Goal: Information Seeking & Learning: Learn about a topic

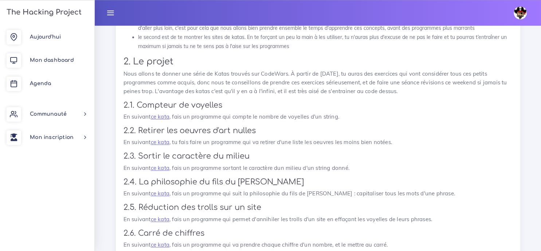
scroll to position [746, 0]
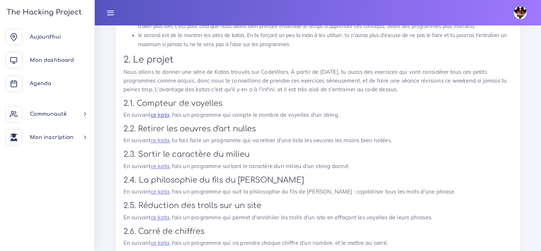
click at [162, 114] on link "ce kata" at bounding box center [160, 114] width 19 height 7
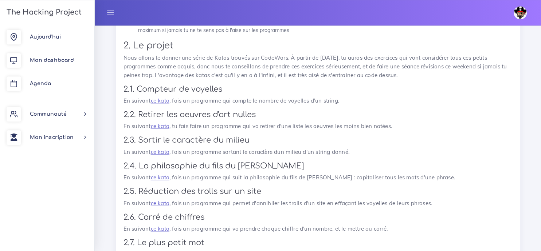
scroll to position [760, 0]
click at [163, 127] on link "ce kata" at bounding box center [160, 125] width 19 height 7
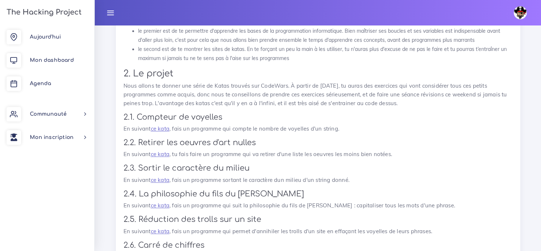
scroll to position [732, 0]
click at [162, 131] on link "ce kata" at bounding box center [160, 129] width 19 height 7
click at [158, 132] on link "ce kata" at bounding box center [160, 129] width 19 height 7
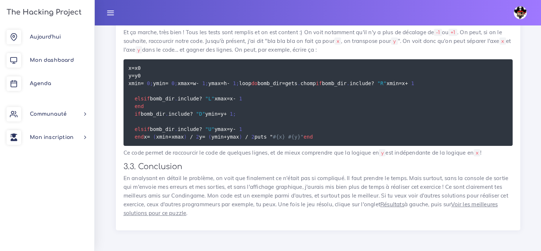
scroll to position [3246, 0]
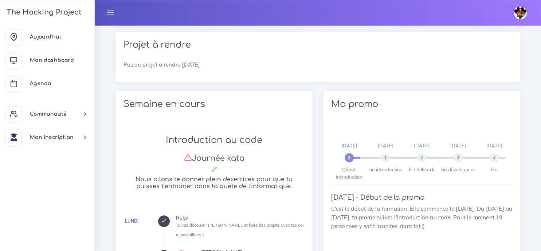
scroll to position [264, 0]
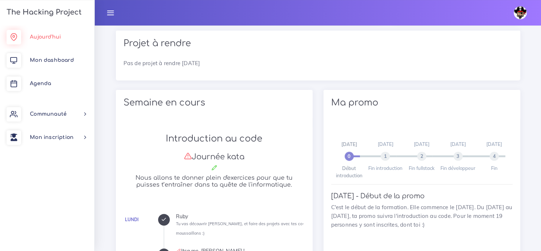
click at [40, 35] on span "Aujourd'hui" at bounding box center [45, 36] width 31 height 5
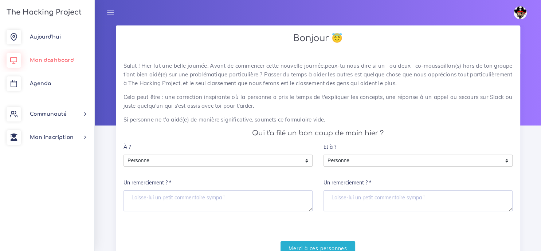
click at [55, 61] on span "Mon dashboard" at bounding box center [52, 60] width 44 height 5
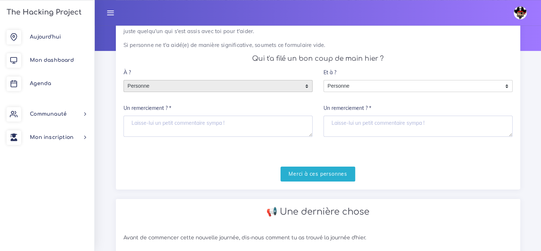
scroll to position [76, 0]
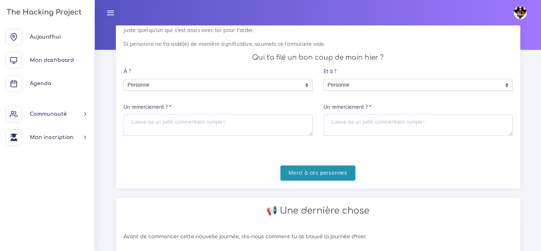
click at [296, 176] on input "Merci à ces personnes" at bounding box center [317, 173] width 75 height 15
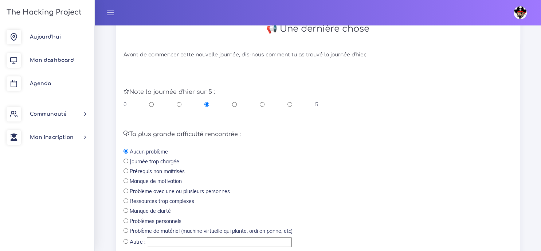
scroll to position [170, 0]
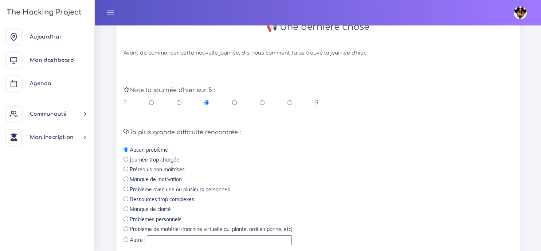
click at [259, 102] on div "0 5" at bounding box center [220, 102] width 194 height 7
click at [261, 104] on input "radio" at bounding box center [262, 102] width 5 height 7
radio input "true"
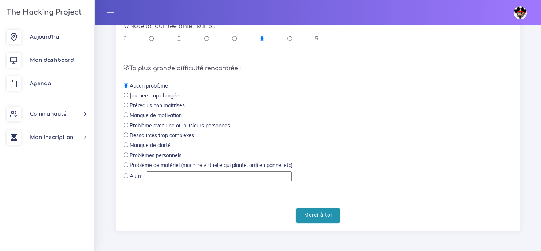
click at [312, 213] on input "Merci à toi" at bounding box center [318, 215] width 44 height 15
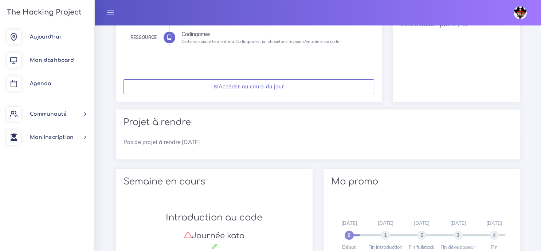
scroll to position [181, 0]
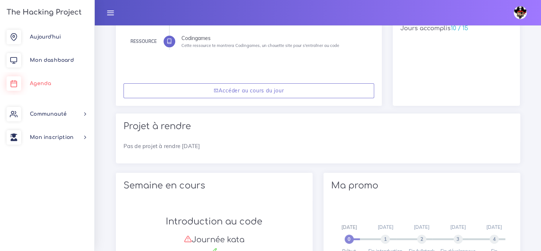
click at [42, 88] on link "Agenda" at bounding box center [47, 83] width 94 height 23
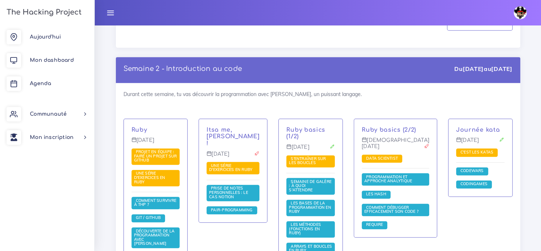
scroll to position [476, 0]
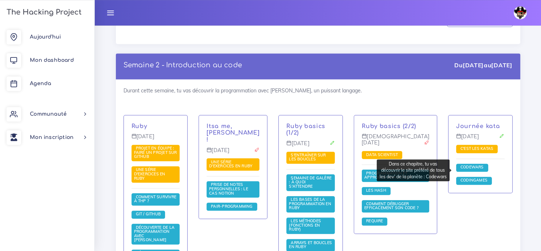
click at [463, 169] on span "Codewars" at bounding box center [471, 167] width 27 height 5
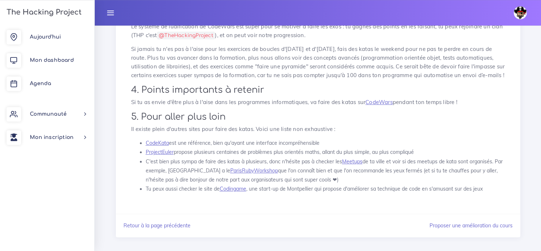
scroll to position [306, 0]
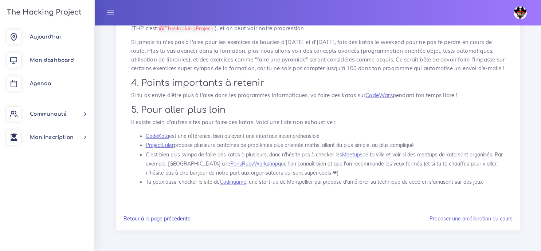
click at [166, 219] on link "Retour à la page précédente" at bounding box center [156, 218] width 67 height 7
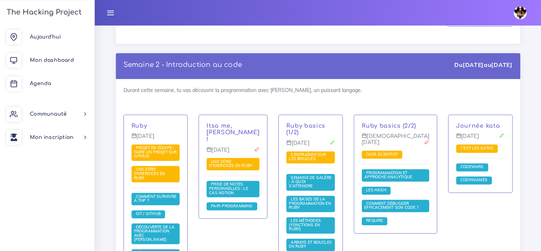
scroll to position [478, 0]
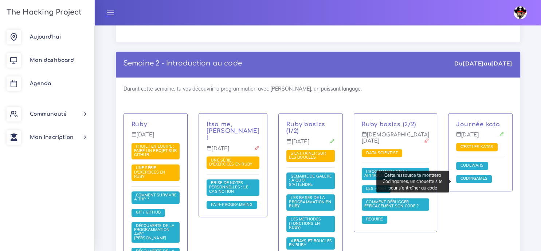
click at [465, 180] on span "Codingames" at bounding box center [473, 178] width 31 height 5
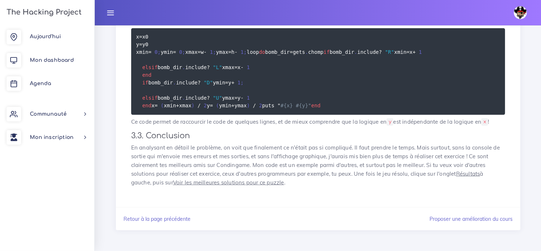
scroll to position [1740, 0]
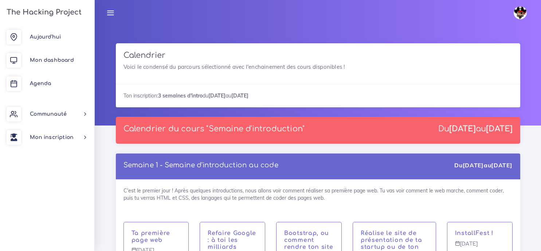
scroll to position [478, 0]
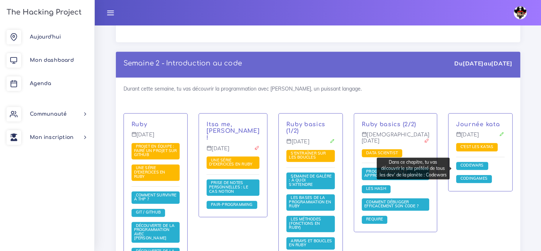
click at [463, 166] on span "Codewars" at bounding box center [471, 165] width 27 height 5
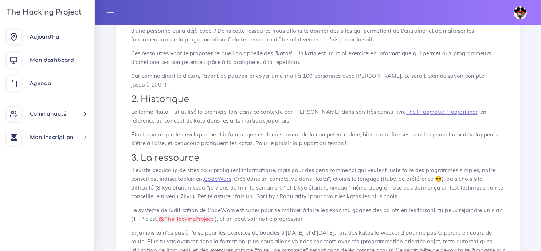
scroll to position [116, 0]
click at [218, 175] on link "CodeWars" at bounding box center [217, 178] width 27 height 7
